Goal: Information Seeking & Learning: Learn about a topic

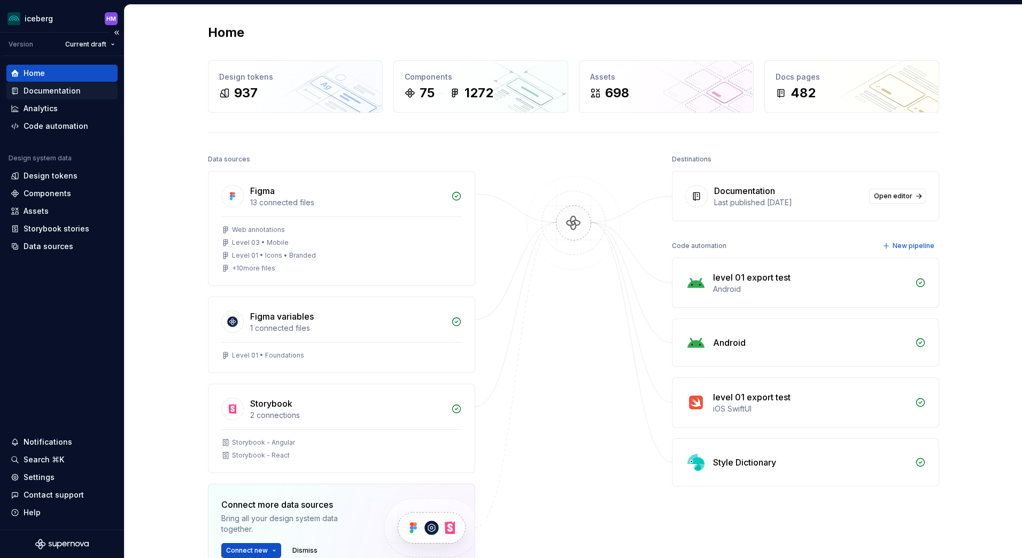
click at [43, 91] on div "Documentation" at bounding box center [52, 90] width 57 height 11
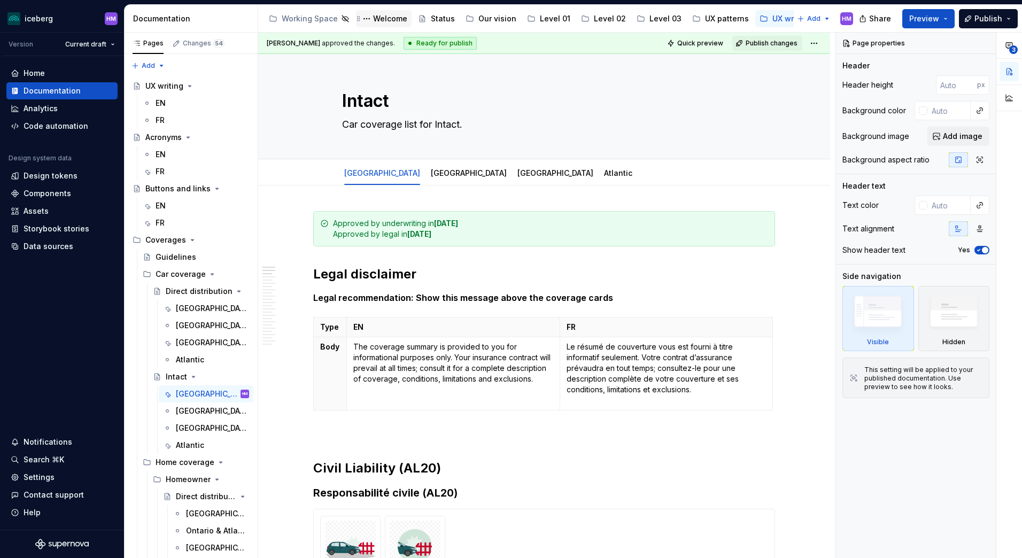
click at [392, 18] on div "Welcome" at bounding box center [390, 18] width 34 height 11
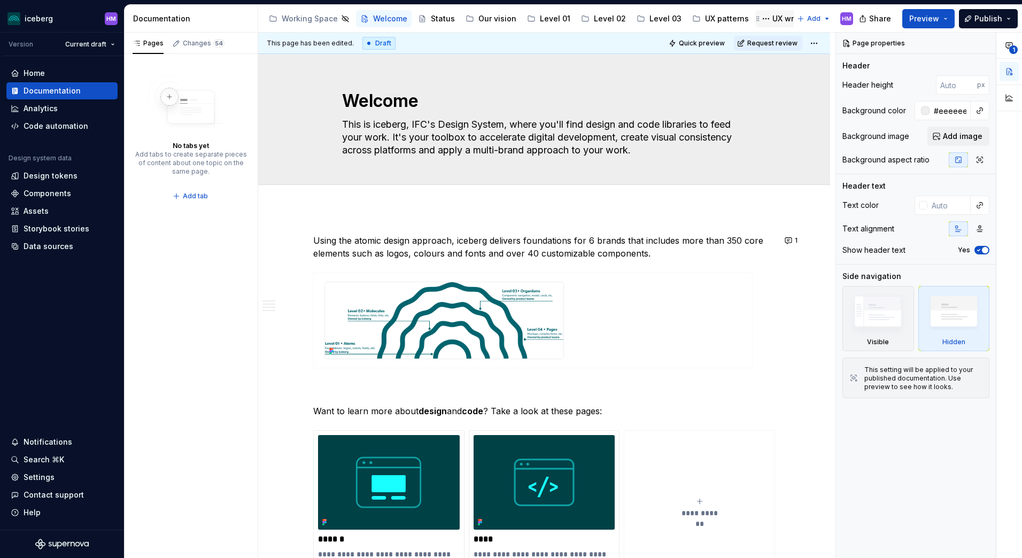
click at [772, 18] on div "UX writing" at bounding box center [791, 18] width 38 height 11
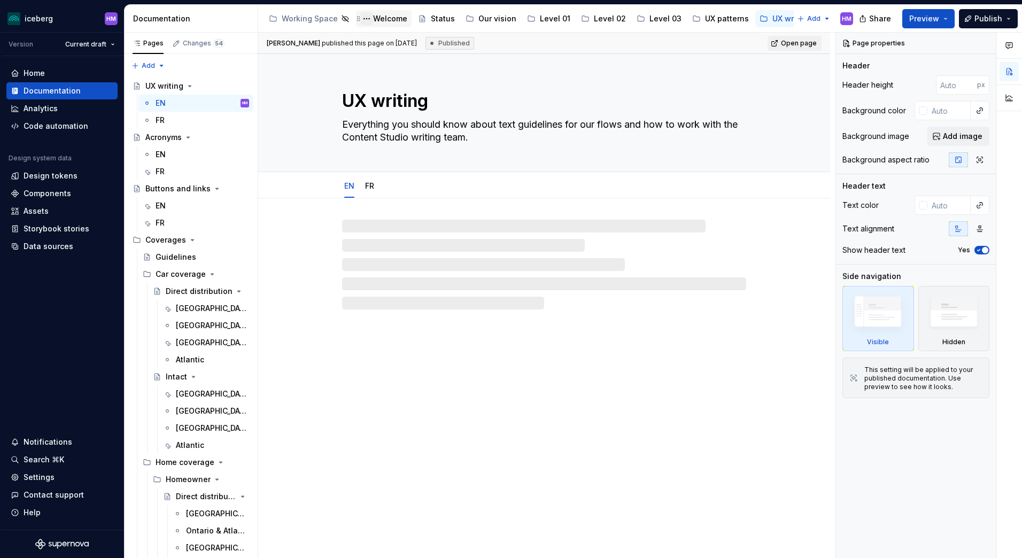
click at [371, 18] on button "Page tree" at bounding box center [366, 18] width 13 height 13
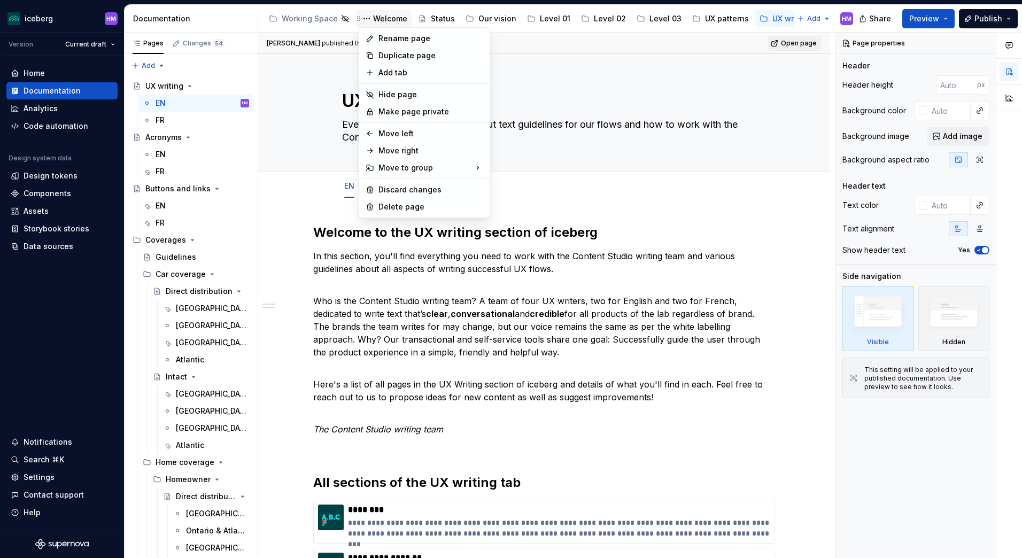
click at [383, 14] on html "iceberg HM Version Current draft Home Documentation Analytics Code automation D…" at bounding box center [511, 279] width 1022 height 558
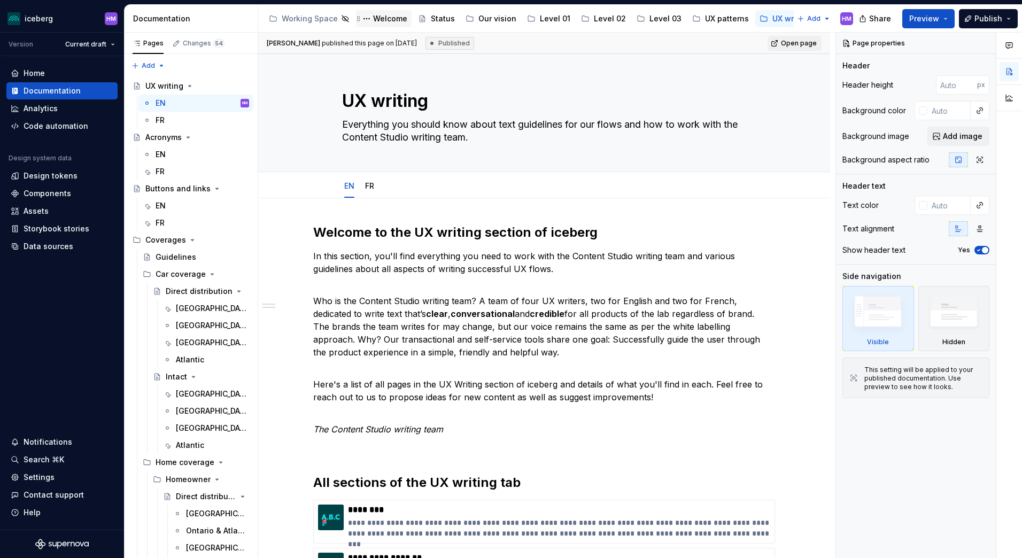
click at [382, 22] on div "Welcome" at bounding box center [390, 18] width 34 height 11
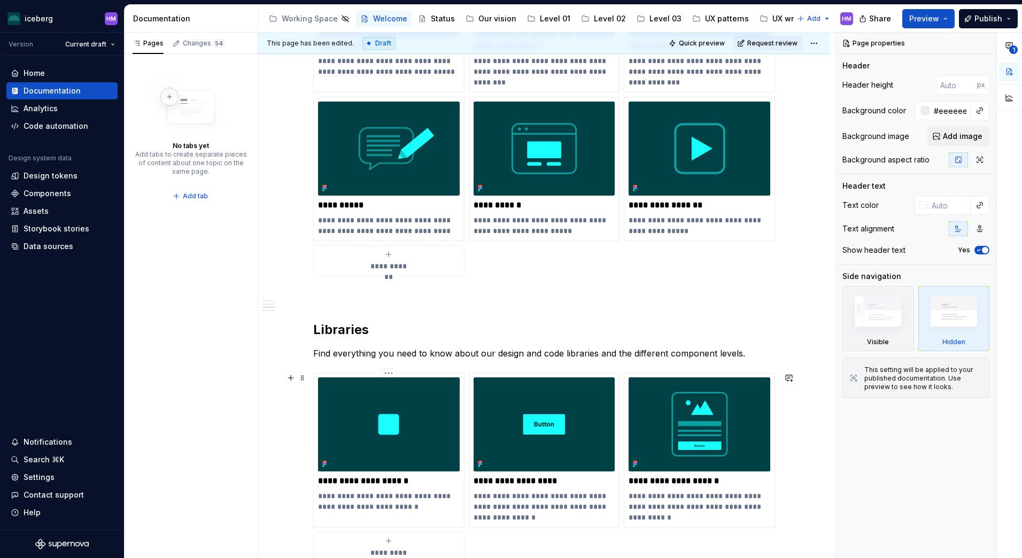
scroll to position [1122, 0]
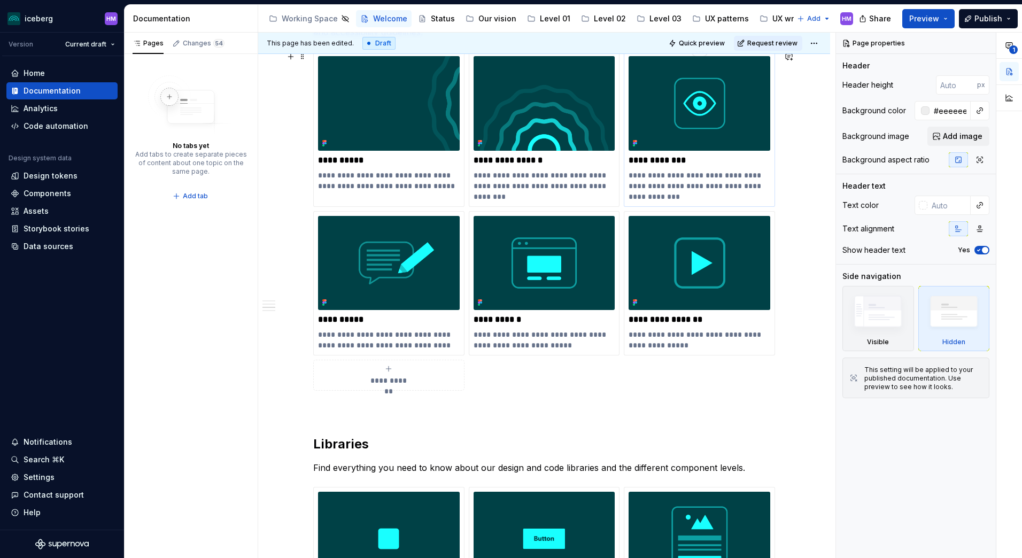
click at [709, 115] on img at bounding box center [699, 103] width 142 height 94
type textarea "*"
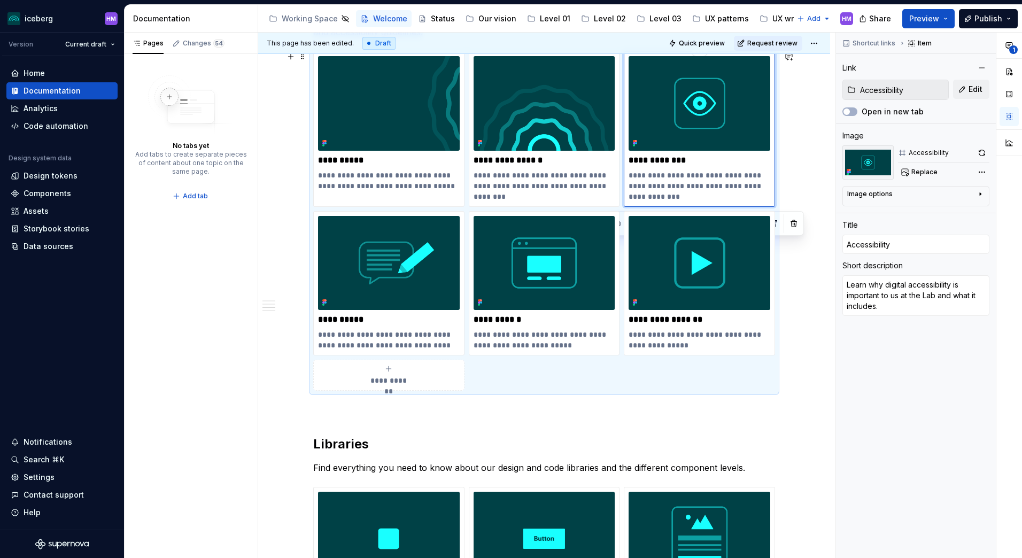
click at [679, 167] on div "**********" at bounding box center [699, 128] width 142 height 145
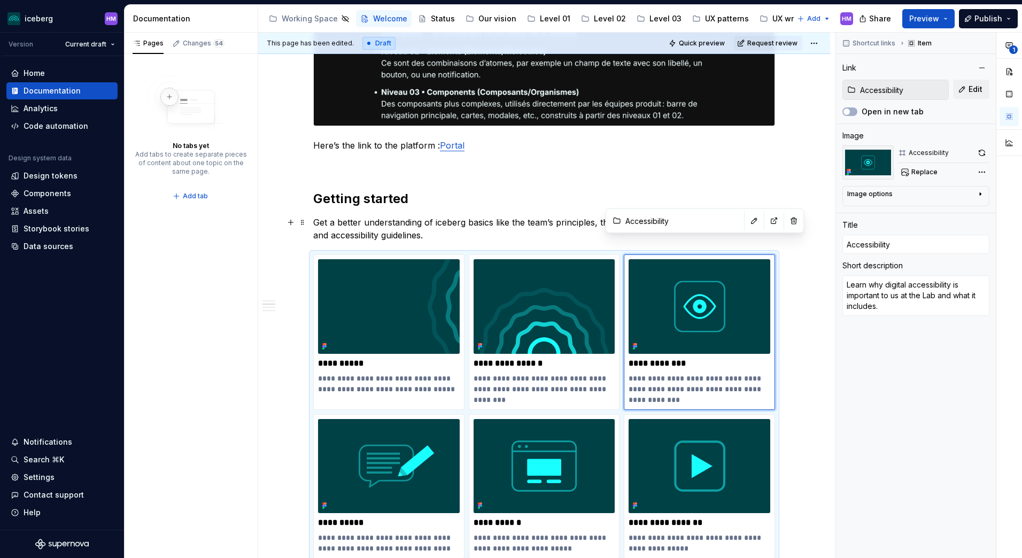
scroll to position [908, 0]
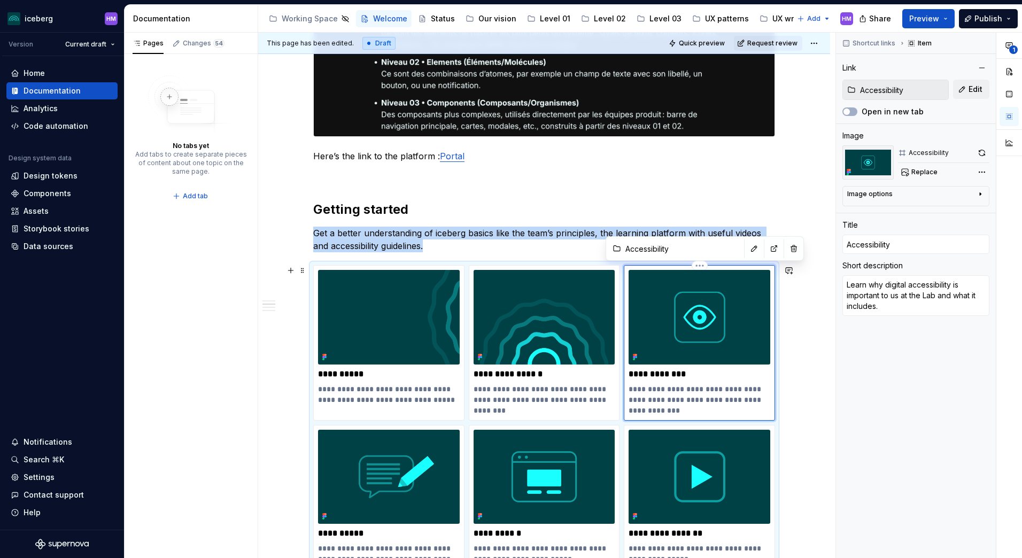
click at [676, 292] on img at bounding box center [699, 317] width 142 height 94
